Goal: Navigation & Orientation: Find specific page/section

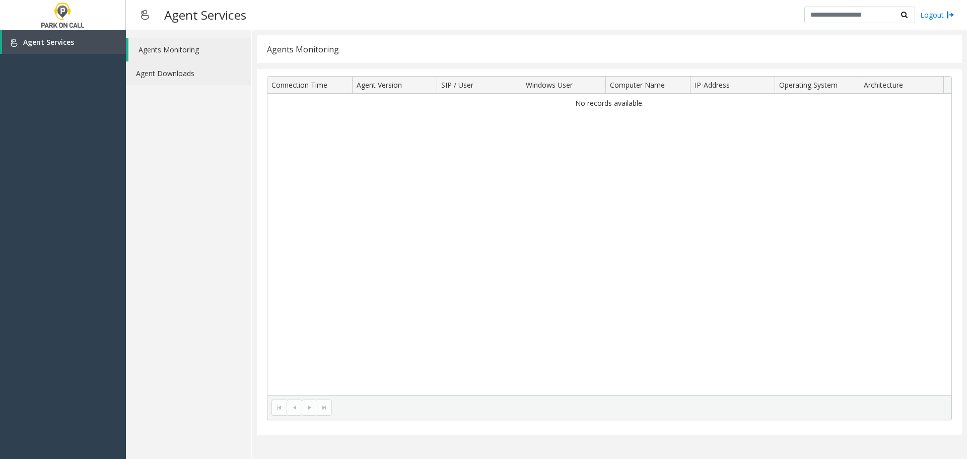
click at [170, 71] on link "Agent Downloads" at bounding box center [188, 73] width 125 height 24
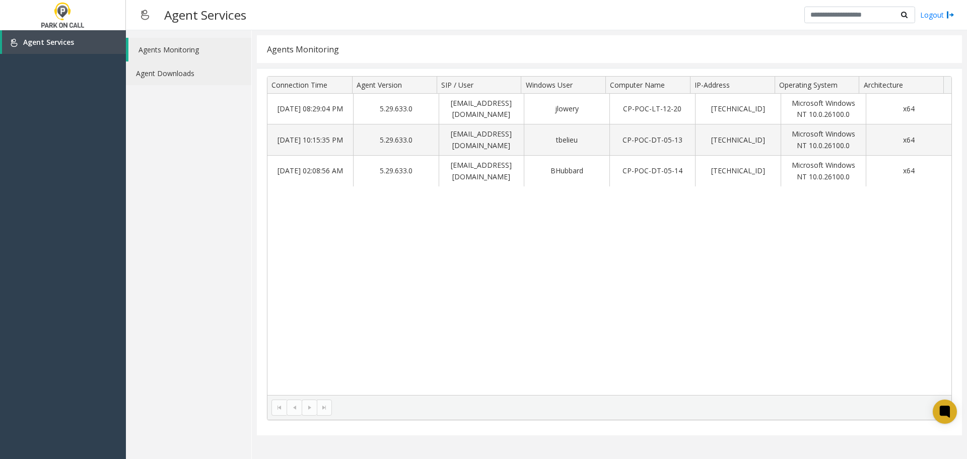
click at [185, 72] on link "Agent Downloads" at bounding box center [188, 73] width 125 height 24
